Goal: Task Accomplishment & Management: Use online tool/utility

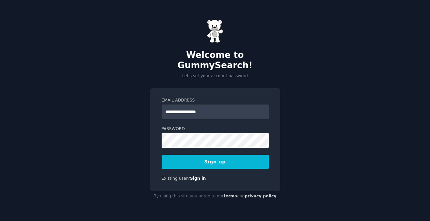
type input "**********"
click at [206, 158] on button "Sign up" at bounding box center [215, 162] width 107 height 14
click at [239, 159] on button "Sign up" at bounding box center [215, 162] width 107 height 14
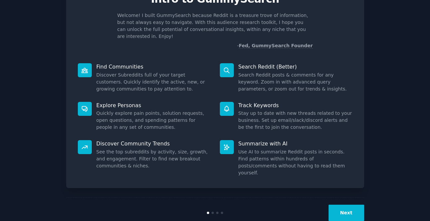
scroll to position [39, 0]
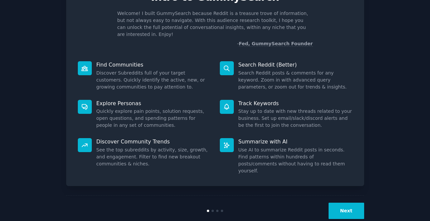
click at [335, 203] on button "Next" at bounding box center [347, 211] width 36 height 16
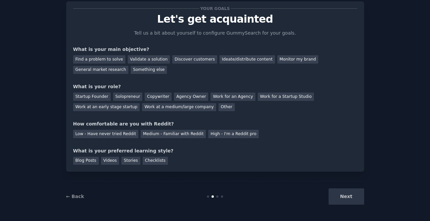
click at [335, 198] on div "Next" at bounding box center [314, 196] width 99 height 16
click at [347, 201] on div "Next" at bounding box center [314, 196] width 99 height 16
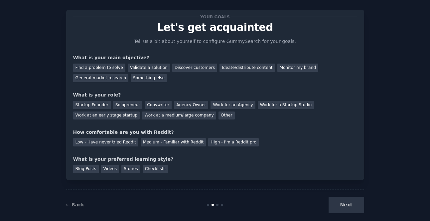
scroll to position [4, 0]
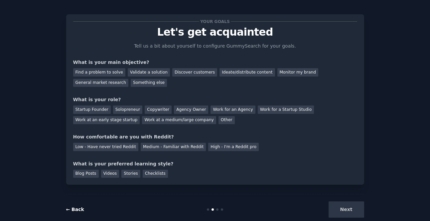
click at [81, 210] on link "← Back" at bounding box center [75, 208] width 18 height 5
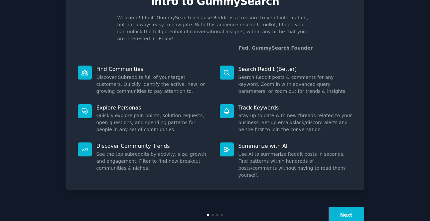
scroll to position [36, 0]
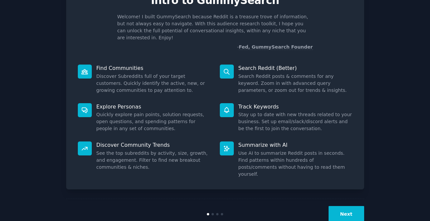
click at [349, 206] on button "Next" at bounding box center [347, 214] width 36 height 16
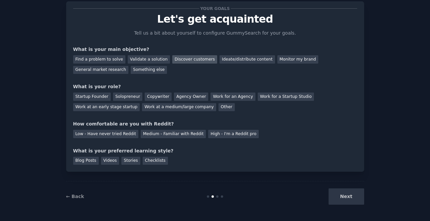
click at [191, 58] on div "Discover customers" at bounding box center [194, 59] width 45 height 8
click at [218, 106] on div "Other" at bounding box center [226, 107] width 16 height 8
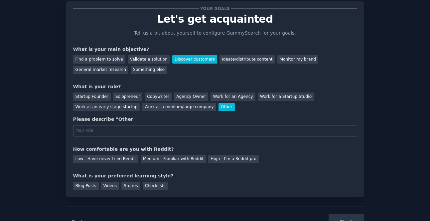
scroll to position [36, 0]
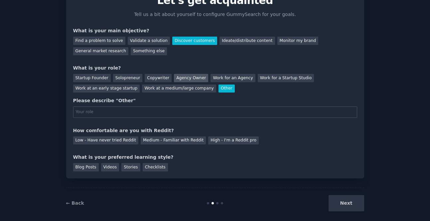
click at [192, 75] on div "Agency Owner" at bounding box center [191, 78] width 34 height 8
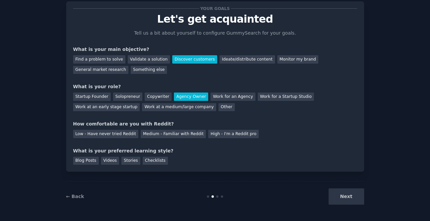
scroll to position [17, 0]
click at [175, 135] on div "Medium - Familiar with Reddit" at bounding box center [173, 134] width 65 height 8
click at [339, 203] on div "Next" at bounding box center [314, 196] width 99 height 16
click at [110, 160] on div "Videos" at bounding box center [110, 161] width 18 height 8
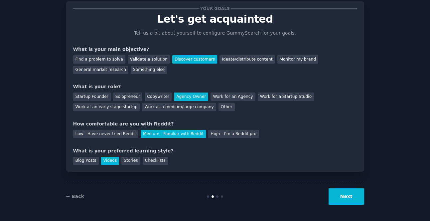
click at [354, 202] on button "Next" at bounding box center [347, 196] width 36 height 16
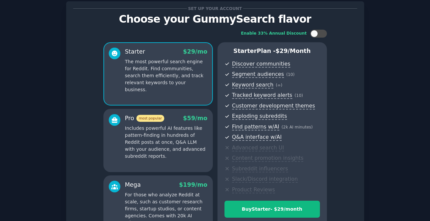
scroll to position [98, 0]
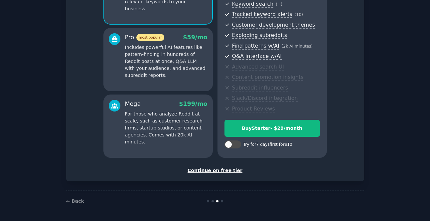
click at [224, 172] on div "Continue on free tier" at bounding box center [215, 170] width 284 height 7
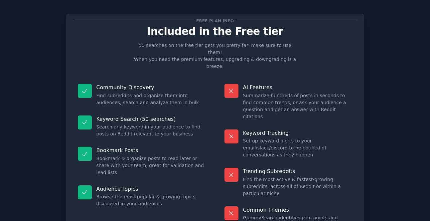
scroll to position [38, 0]
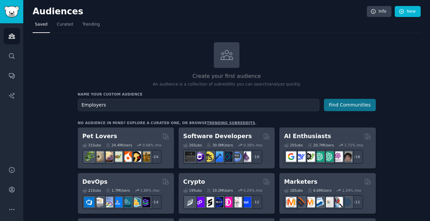
type input "Employers"
click at [340, 106] on button "Find Communities" at bounding box center [350, 105] width 52 height 12
